Goal: Information Seeking & Learning: Find specific fact

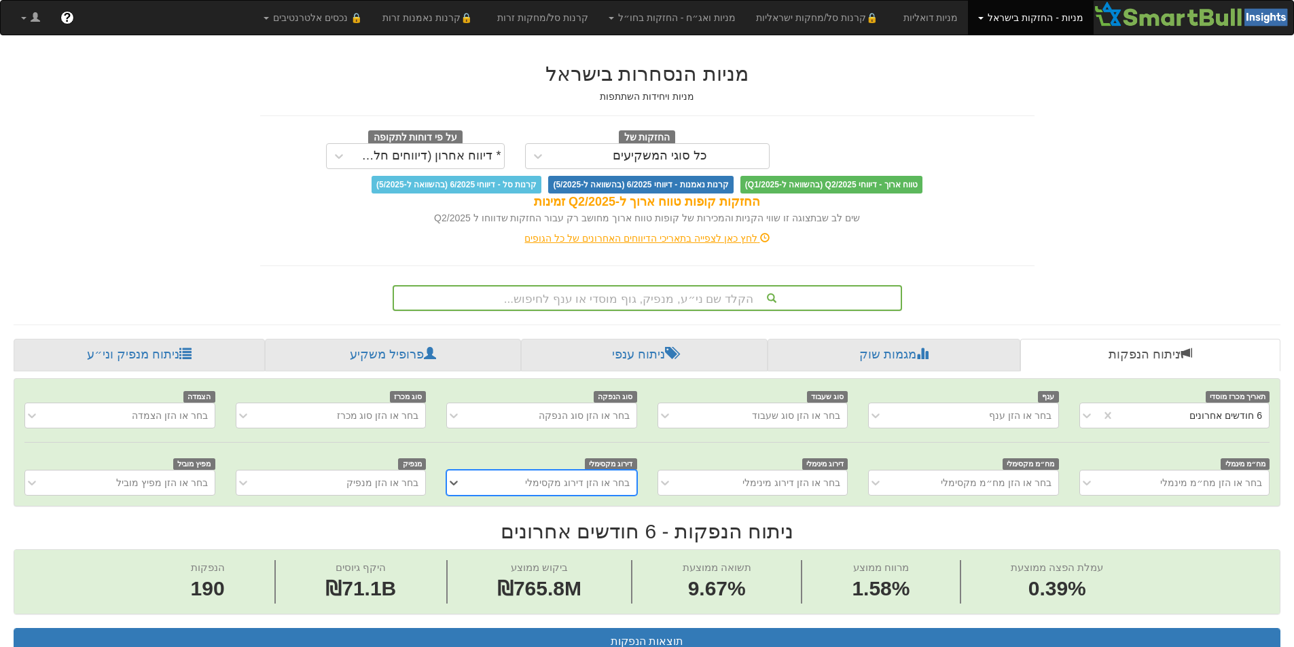
scroll to position [3, 0]
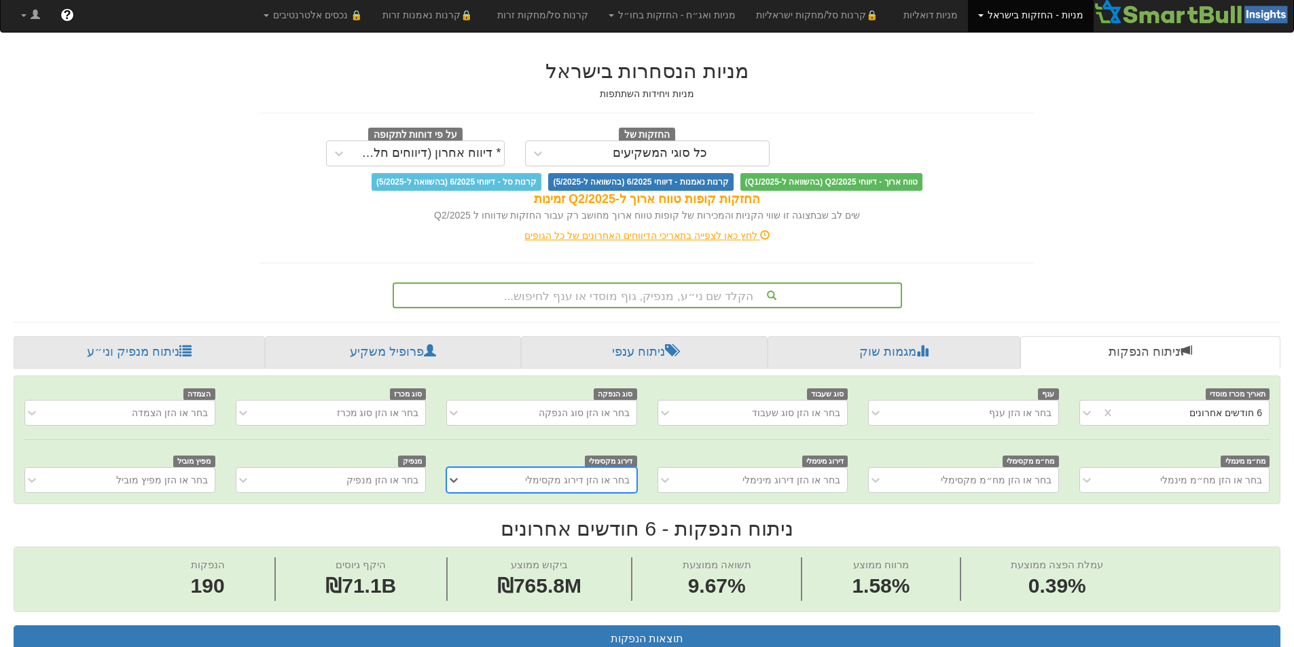
click at [796, 307] on div "הקלד שם ני״ע, מנפיק, גוף מוסדי או ענף לחיפוש..." at bounding box center [647, 296] width 509 height 26
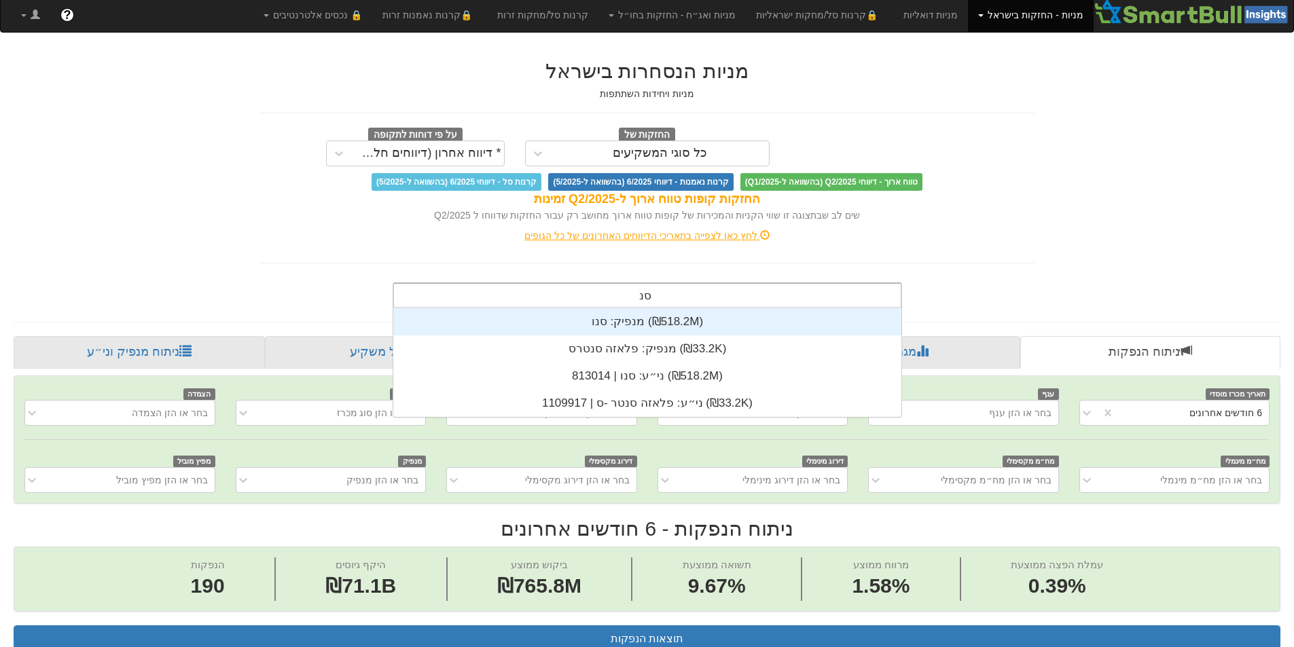
scroll to position [54, 0]
type input "סנו"
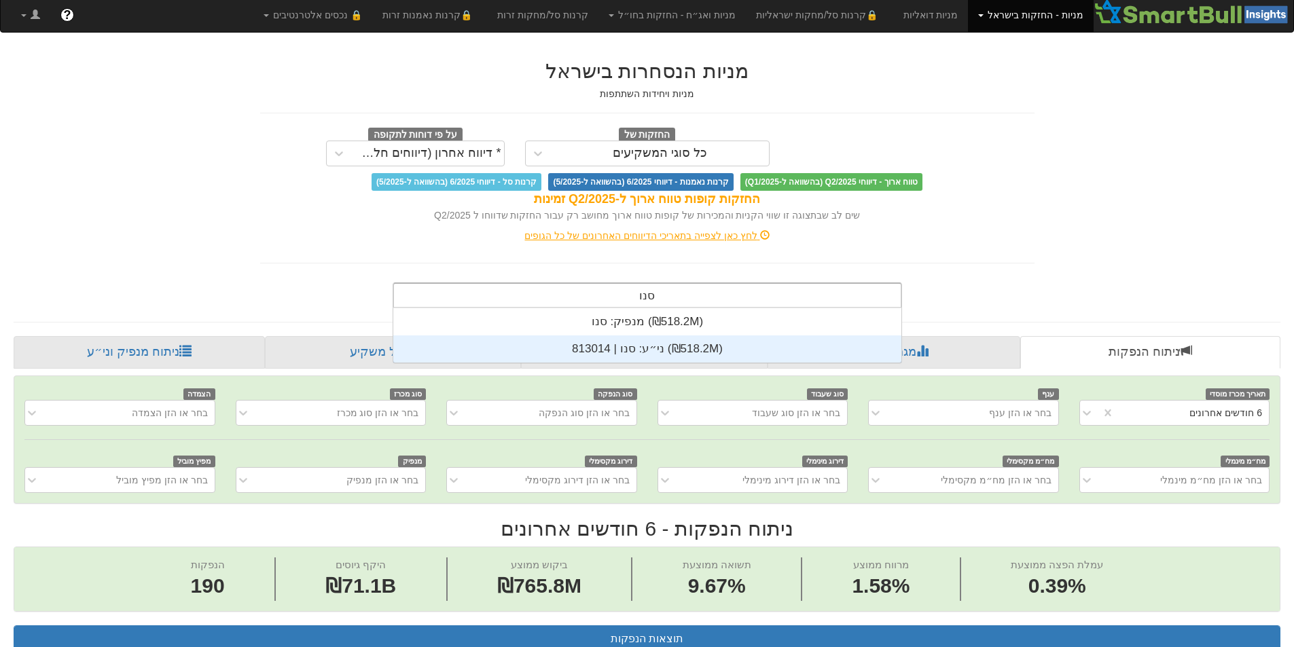
click at [721, 361] on div "ני״ע: ‏סנו | 813014 ‎(₪518.2M)‎" at bounding box center [647, 348] width 508 height 27
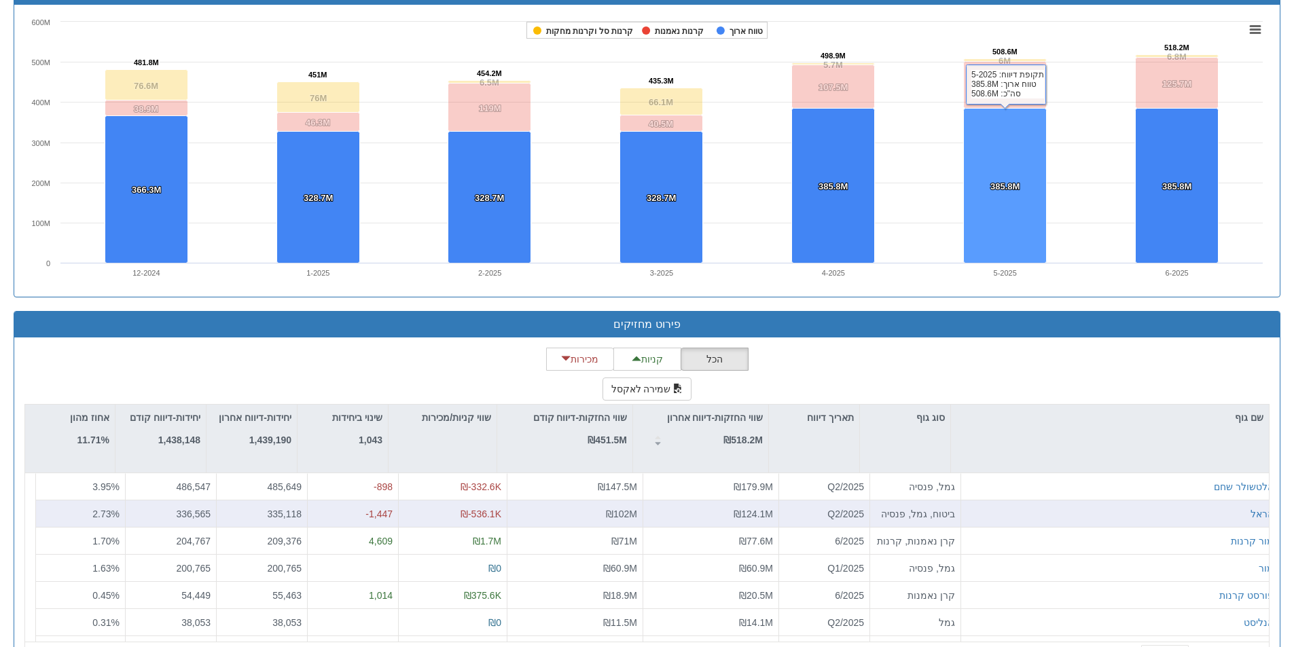
scroll to position [1007, 0]
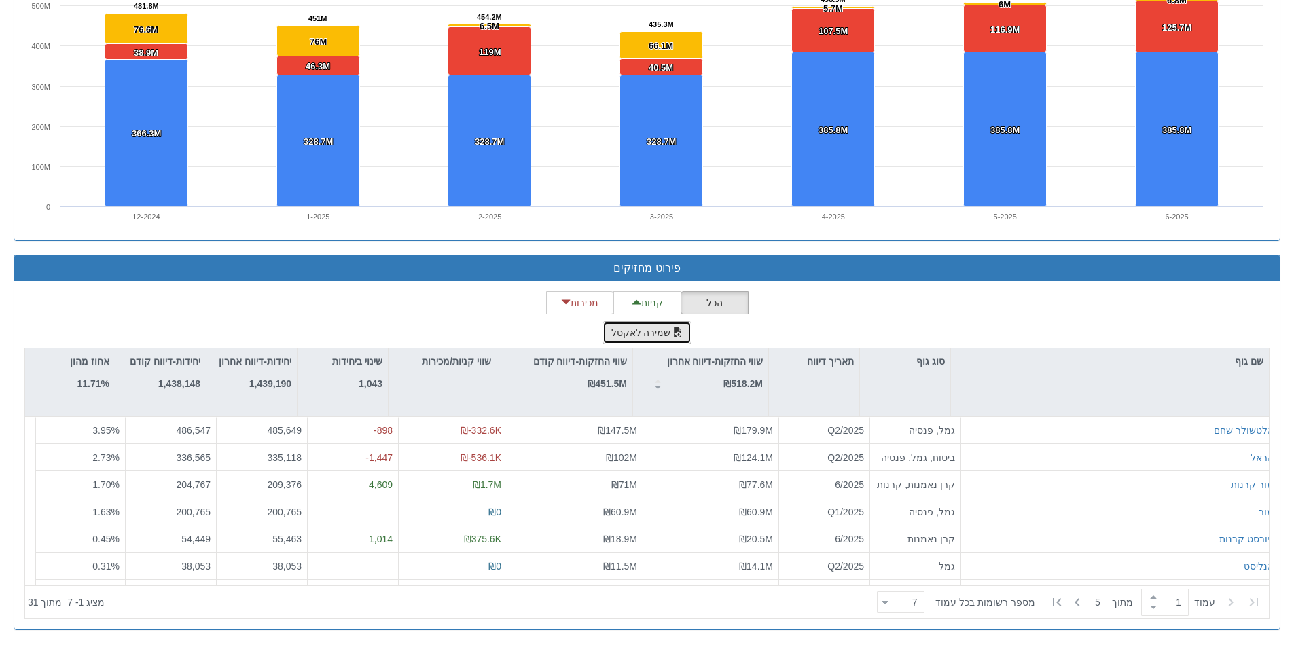
click at [620, 325] on button "שמירה לאקסל" at bounding box center [647, 332] width 90 height 23
